Goal: Navigation & Orientation: Find specific page/section

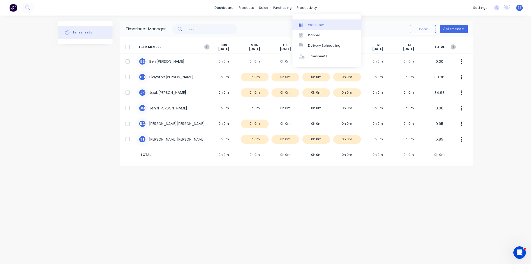
click at [322, 27] on link "Workflow" at bounding box center [326, 24] width 69 height 10
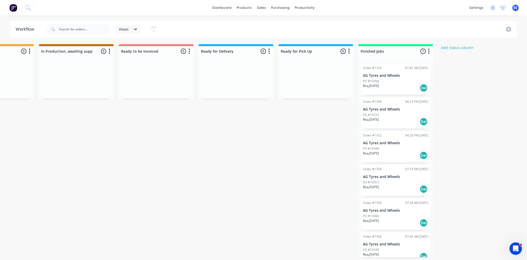
click at [386, 101] on div "Order #1349 04:23 PM [DATE]" at bounding box center [395, 101] width 65 height 5
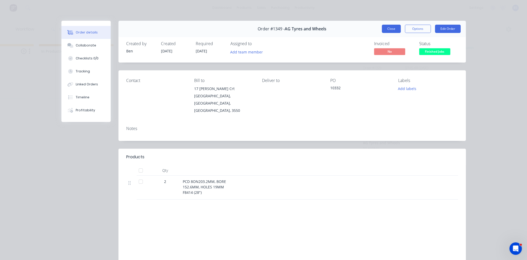
click at [386, 32] on button "Close" at bounding box center [391, 29] width 19 height 8
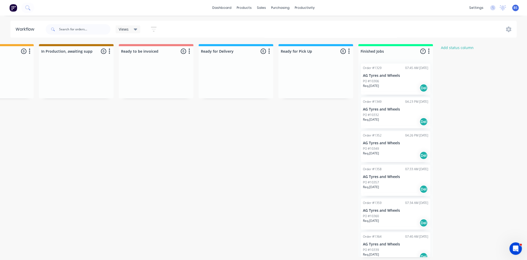
click at [403, 88] on div "Req. [DATE] Del" at bounding box center [395, 87] width 65 height 9
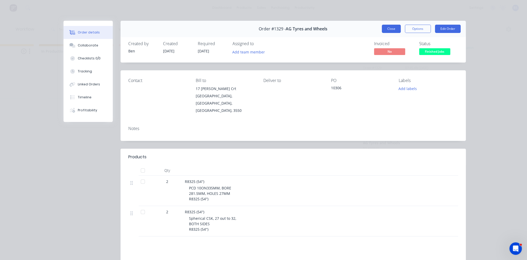
click at [389, 30] on button "Close" at bounding box center [391, 29] width 19 height 8
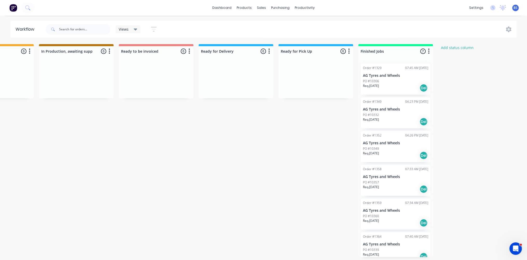
click at [394, 185] on div "Req. [DATE] Del" at bounding box center [395, 189] width 65 height 9
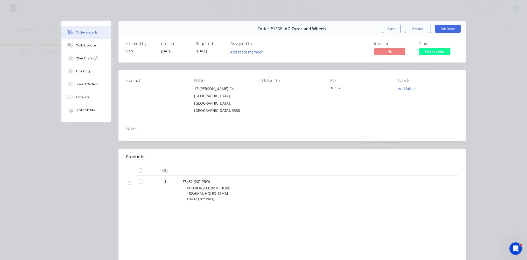
click at [391, 30] on button "Close" at bounding box center [391, 29] width 19 height 8
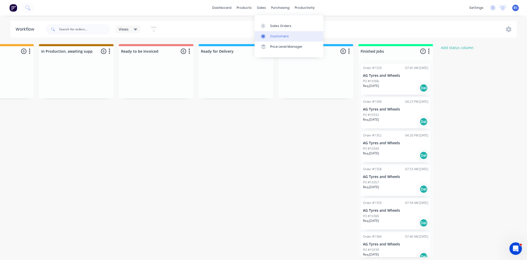
click at [275, 39] on link "Customers" at bounding box center [289, 36] width 69 height 10
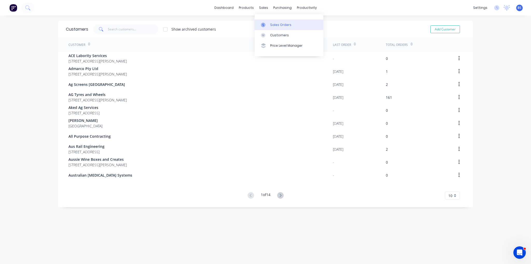
click at [269, 23] on link "Sales Orders" at bounding box center [289, 24] width 69 height 10
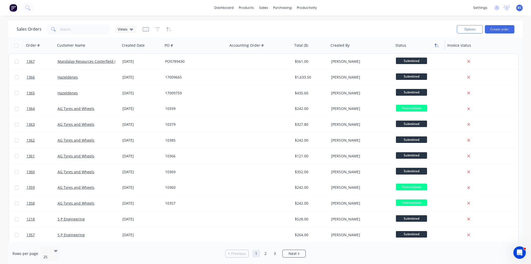
click at [435, 46] on icon "button" at bounding box center [436, 45] width 5 height 4
